Goal: Find specific page/section: Find specific page/section

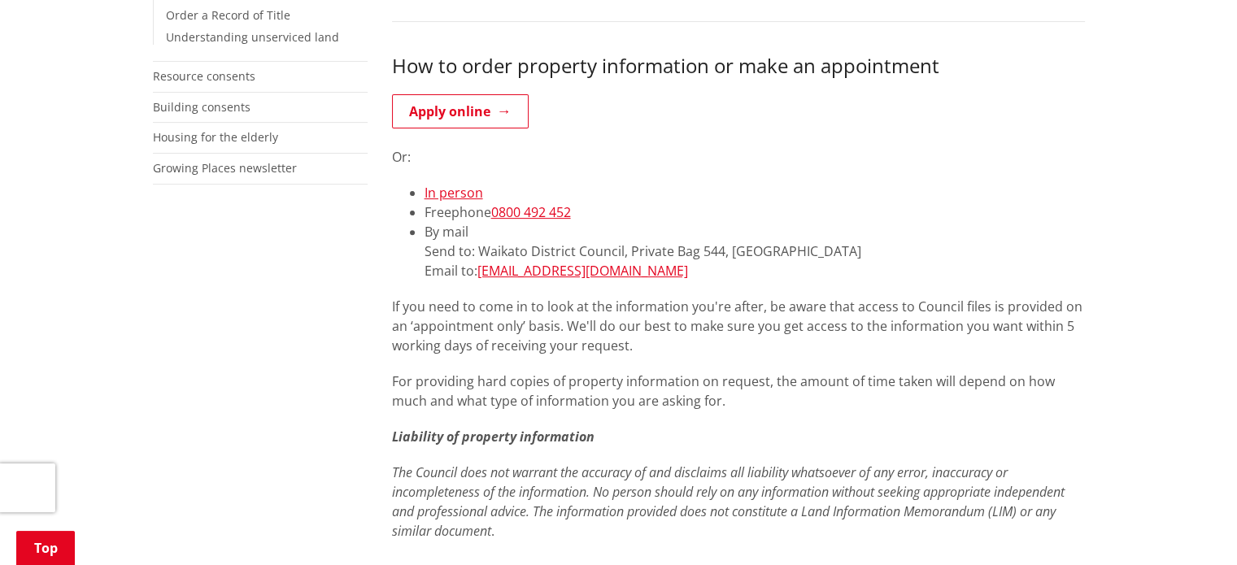
scroll to position [488, 0]
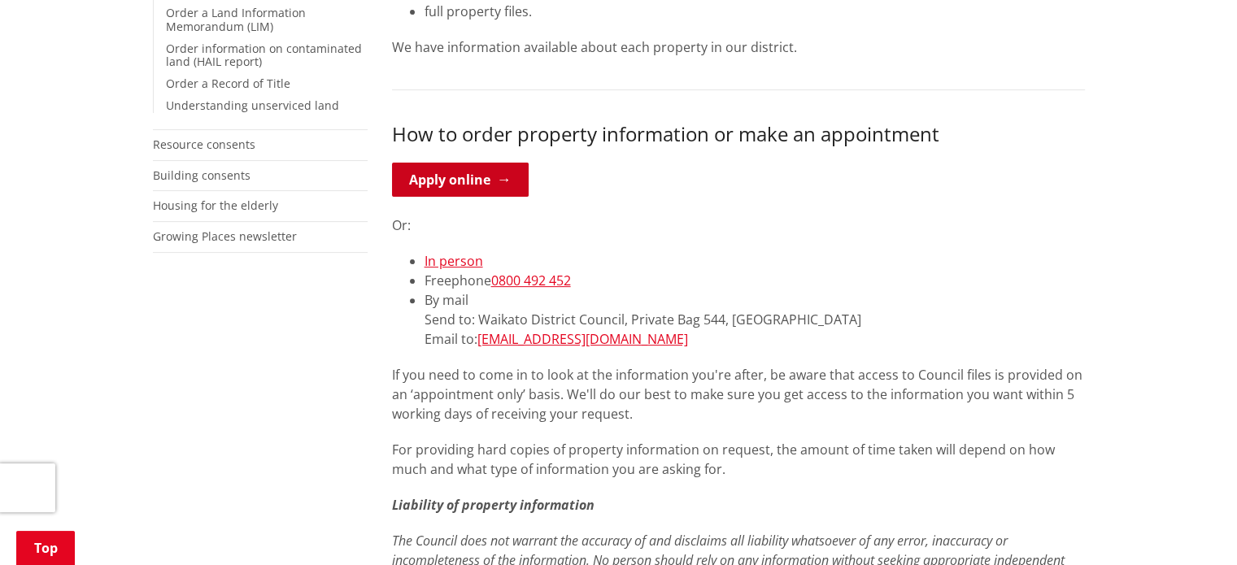
click at [476, 188] on link "Apply online" at bounding box center [460, 180] width 137 height 34
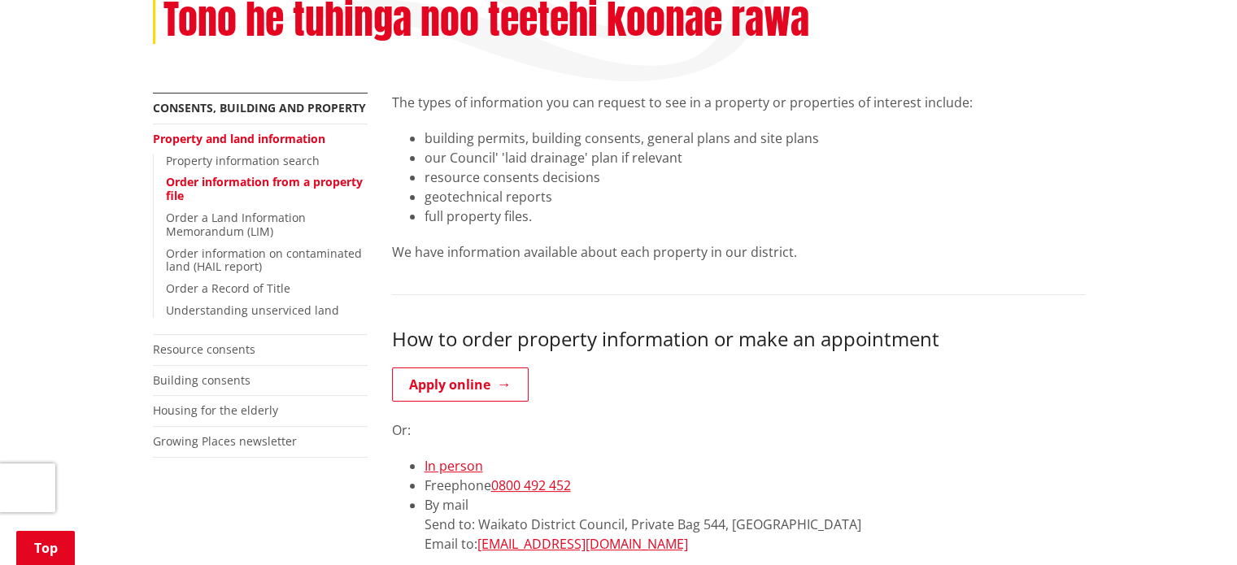
scroll to position [244, 0]
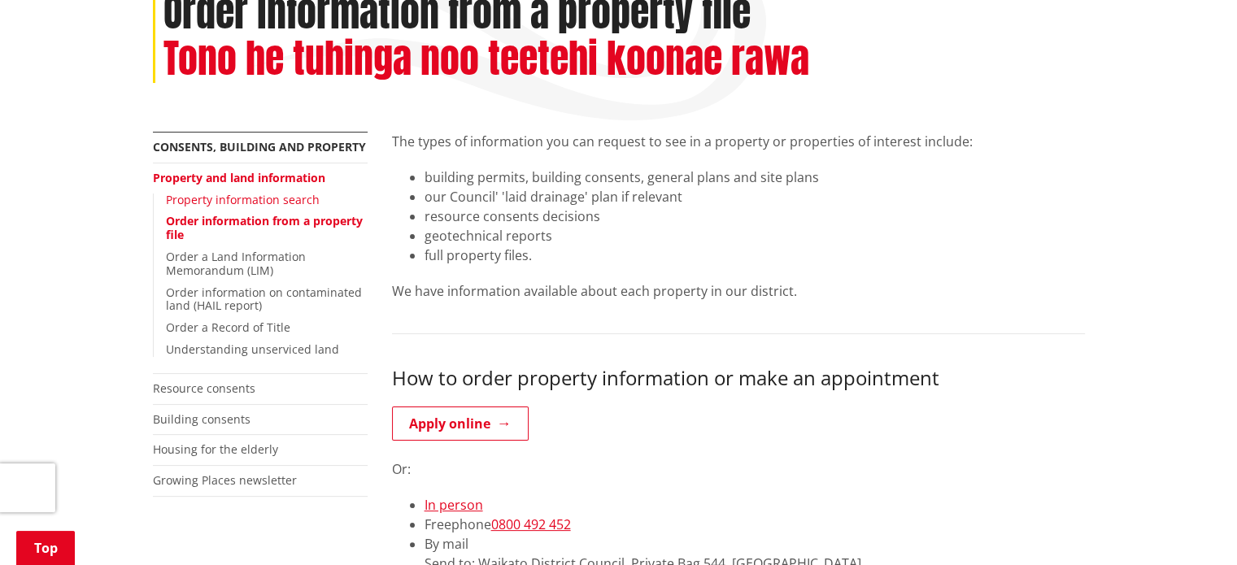
click at [291, 204] on link "Property information search" at bounding box center [243, 199] width 154 height 15
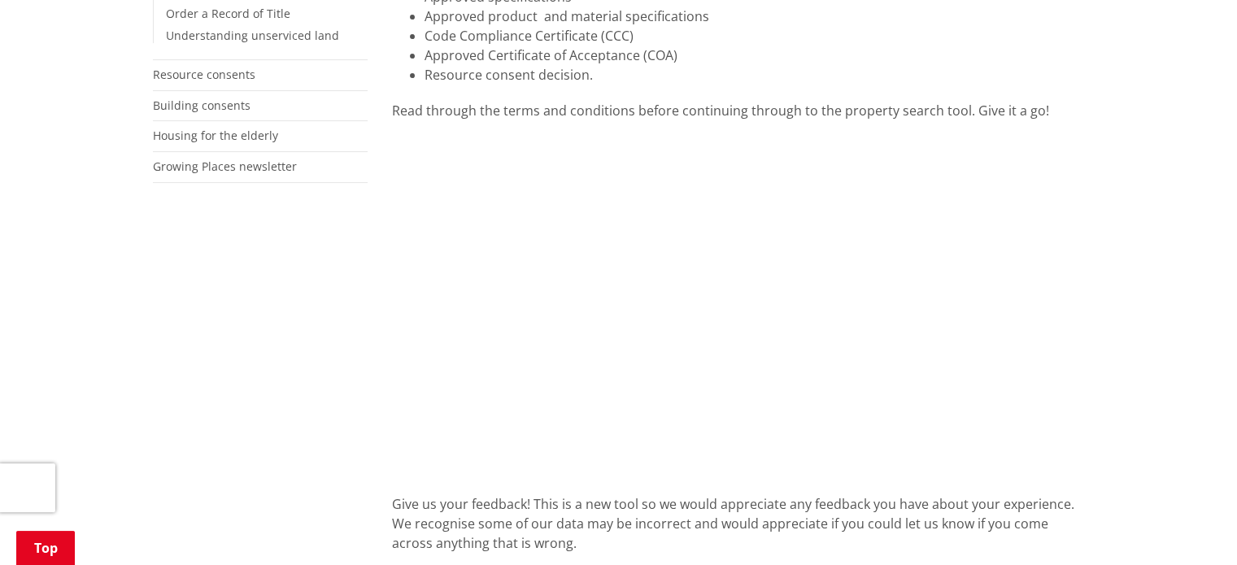
scroll to position [569, 0]
